Goal: Information Seeking & Learning: Learn about a topic

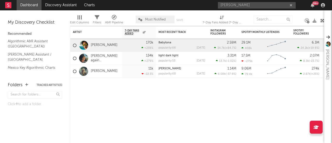
type input "[PERSON_NAME]"
click at [244, 4] on input "[PERSON_NAME]" at bounding box center [257, 5] width 78 height 6
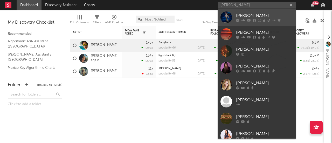
click at [241, 19] on icon at bounding box center [243, 20] width 4 height 3
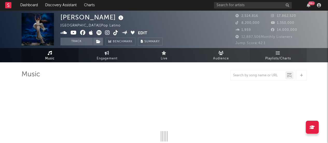
click at [282, 53] on link "Playlists/Charts" at bounding box center [278, 55] width 57 height 14
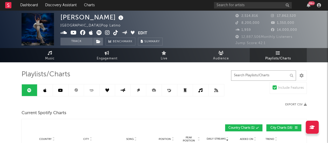
click at [255, 71] on input "text" at bounding box center [263, 75] width 65 height 10
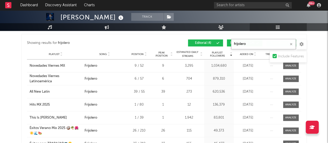
scroll to position [230, 0]
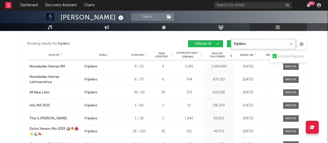
type input "frijolero"
click at [202, 53] on icon at bounding box center [201, 54] width 3 height 2
